Goal: Task Accomplishment & Management: Manage account settings

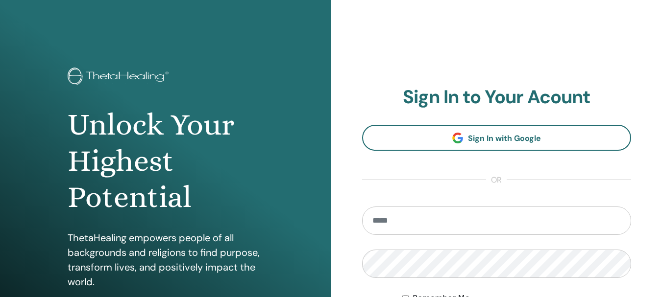
type input "**********"
click at [499, 226] on input "**********" at bounding box center [496, 221] width 269 height 28
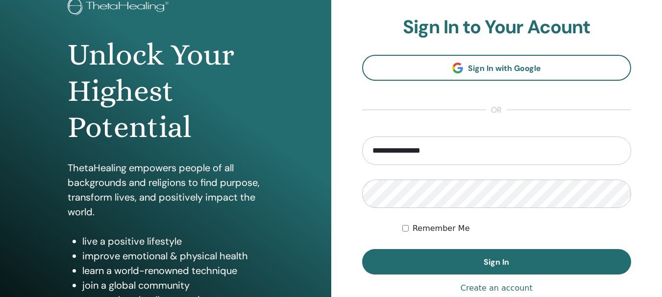
scroll to position [173, 0]
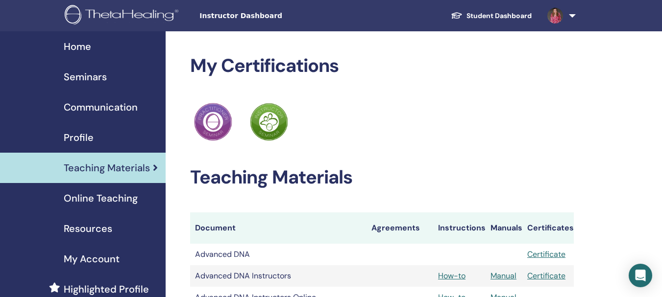
click at [90, 49] on span "Home" at bounding box center [77, 46] width 27 height 15
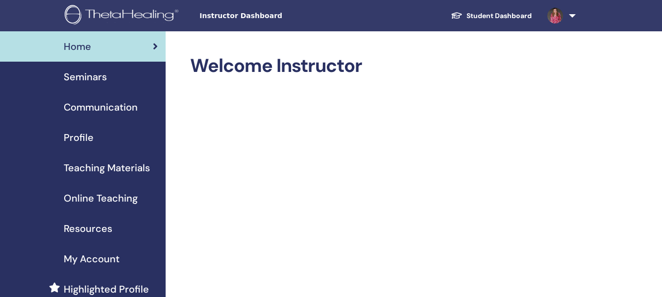
click at [101, 75] on span "Seminars" at bounding box center [85, 77] width 43 height 15
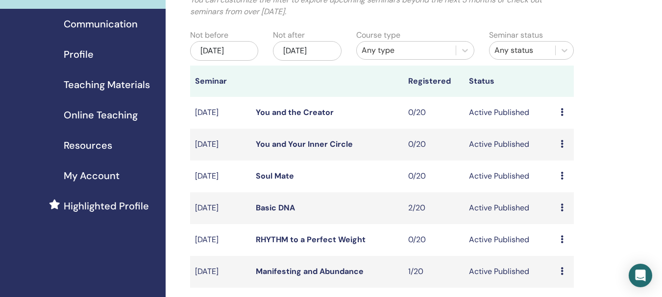
scroll to position [245, 0]
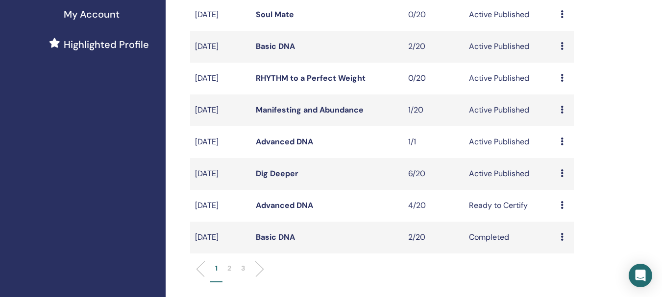
click at [275, 50] on td "Basic DNA" at bounding box center [327, 47] width 152 height 32
click at [275, 51] on link "Basic DNA" at bounding box center [275, 46] width 39 height 10
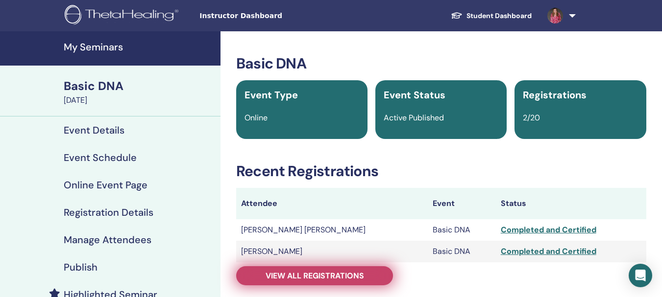
click at [339, 278] on span "View all registrations" at bounding box center [314, 276] width 98 height 10
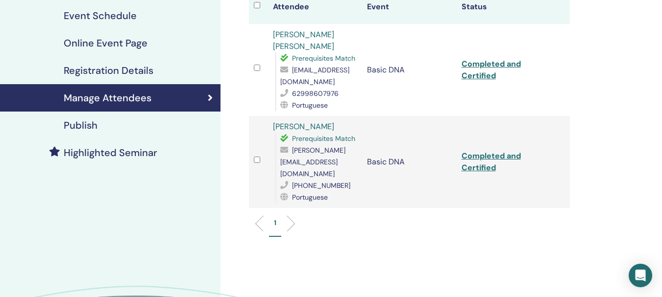
scroll to position [196, 0]
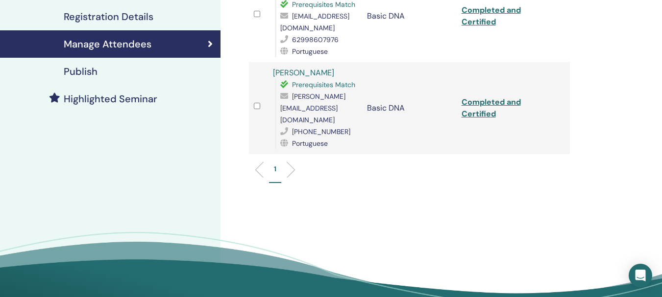
click at [109, 73] on div "Publish" at bounding box center [110, 72] width 205 height 12
